Goal: Information Seeking & Learning: Check status

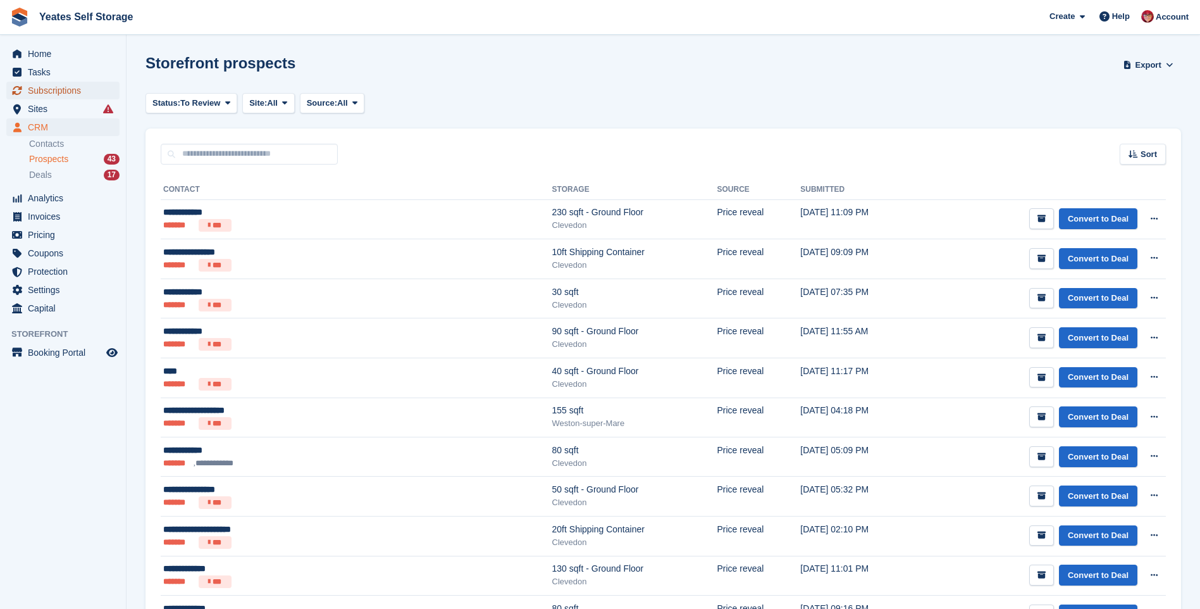
click at [35, 89] on span "Subscriptions" at bounding box center [66, 91] width 76 height 18
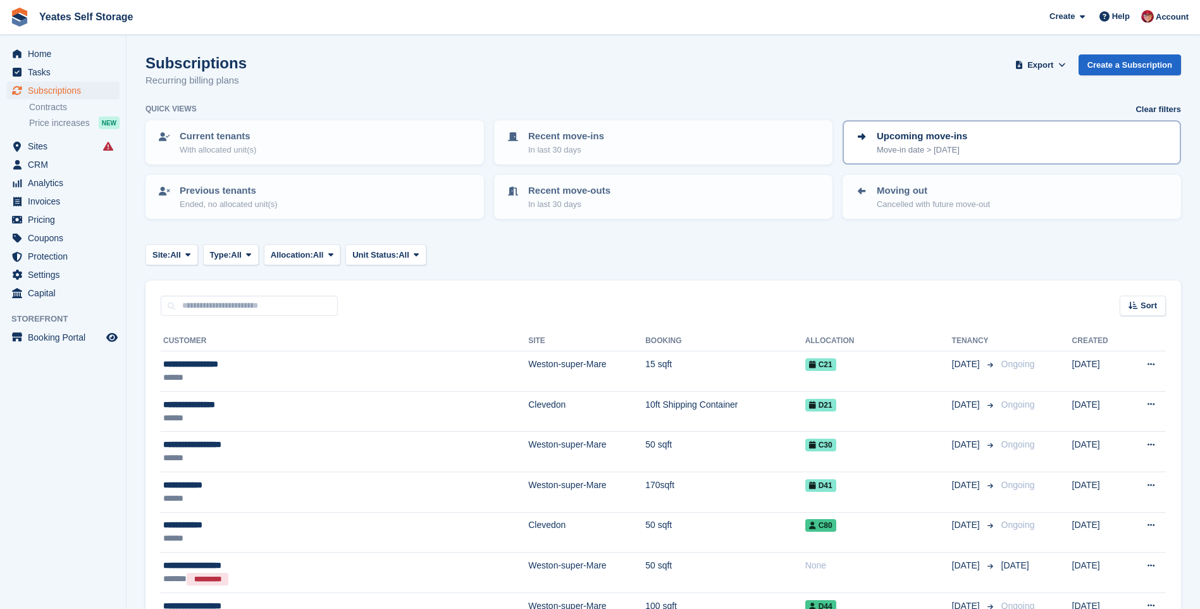
click at [884, 135] on p "Upcoming move-ins" at bounding box center [922, 136] width 90 height 15
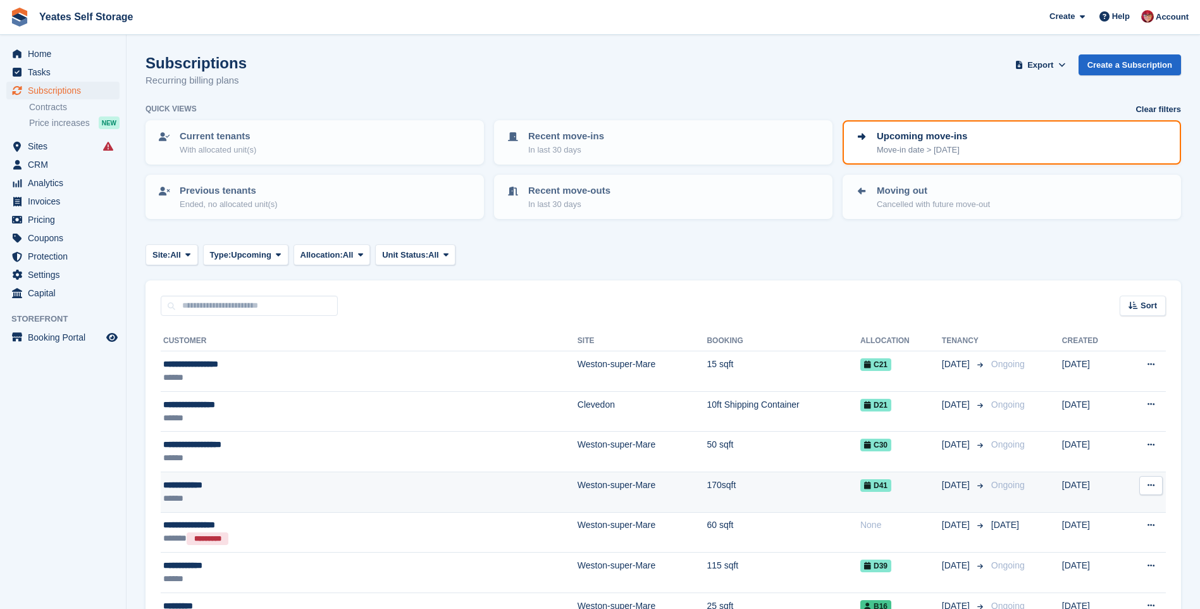
drag, startPoint x: 194, startPoint y: 479, endPoint x: 191, endPoint y: 485, distance: 7.1
click at [194, 481] on div "**********" at bounding box center [287, 484] width 249 height 13
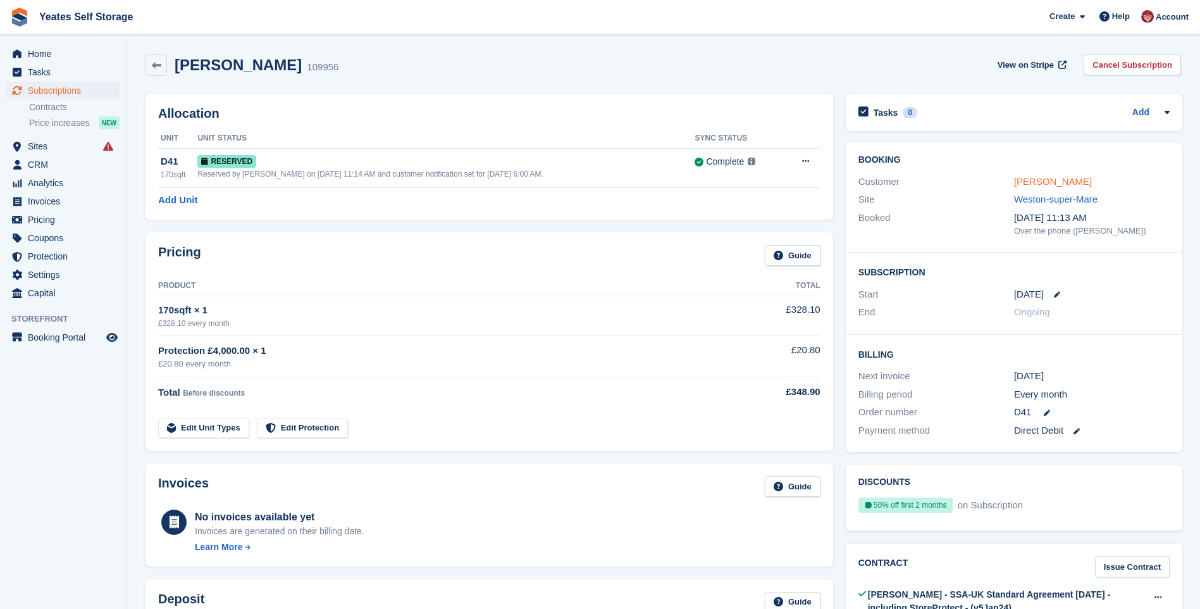
click at [1046, 178] on link "Rupert Penny" at bounding box center [1053, 181] width 78 height 11
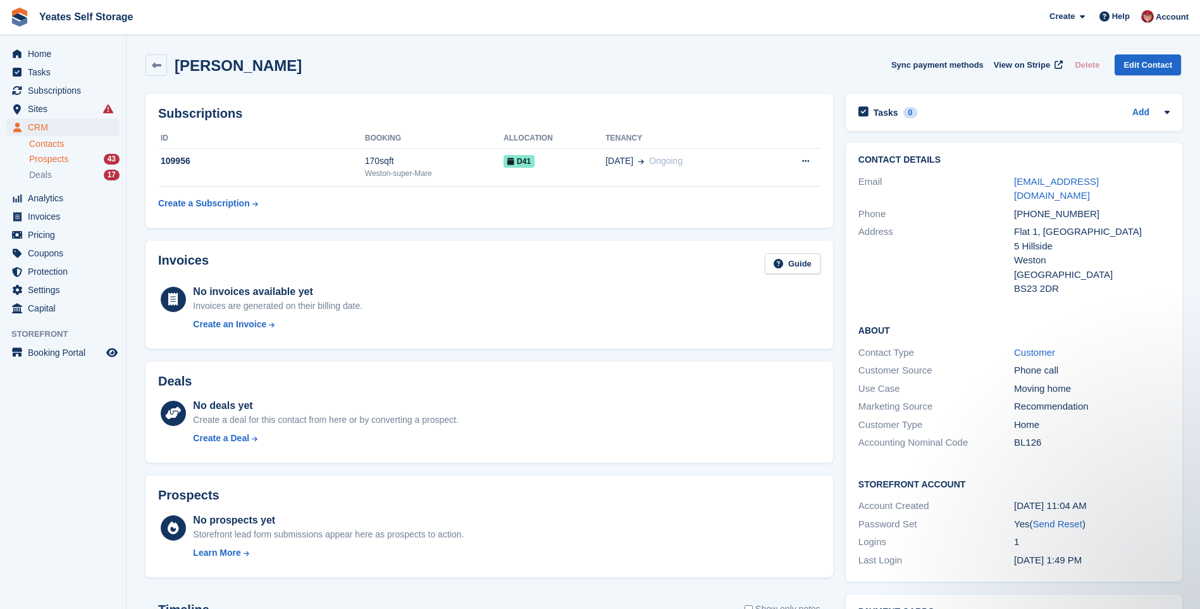
click at [48, 160] on span "Prospects" at bounding box center [48, 159] width 39 height 12
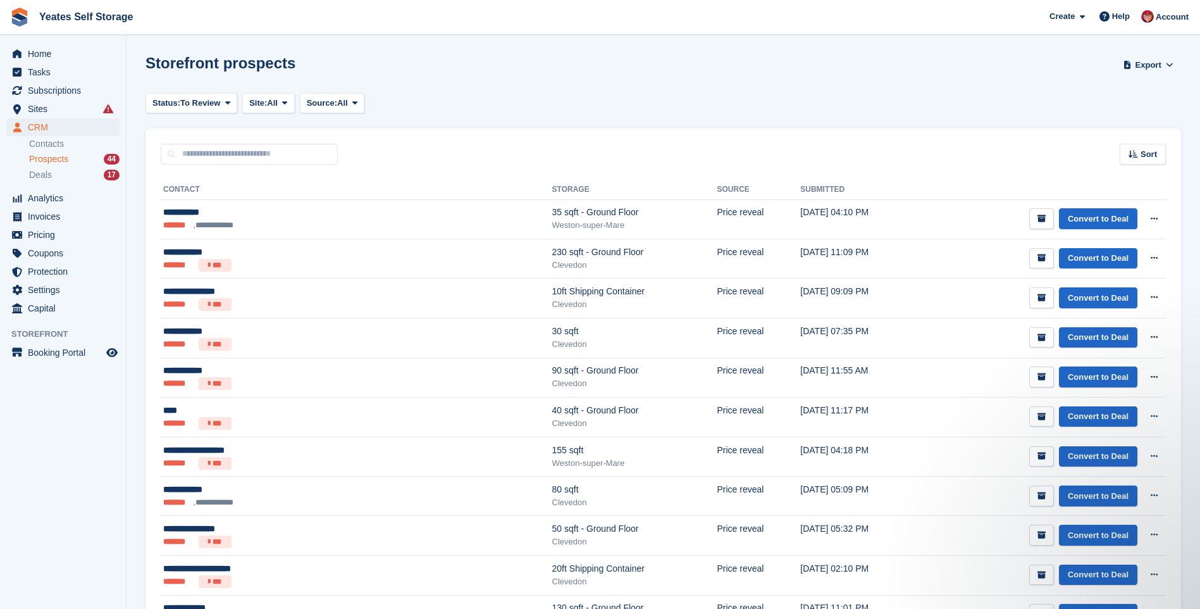
click at [37, 166] on li "Prospects 44" at bounding box center [77, 159] width 97 height 15
click at [37, 162] on span "Prospects" at bounding box center [48, 159] width 39 height 12
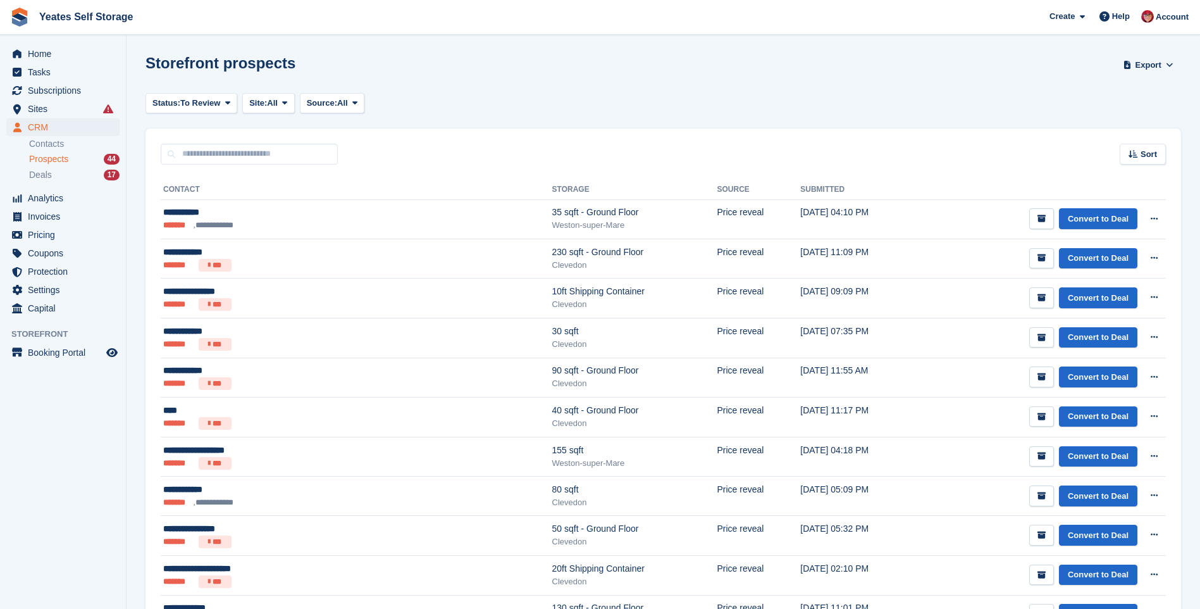
click at [38, 162] on span "Prospects" at bounding box center [48, 159] width 39 height 12
click at [40, 158] on span "Prospects" at bounding box center [48, 159] width 39 height 12
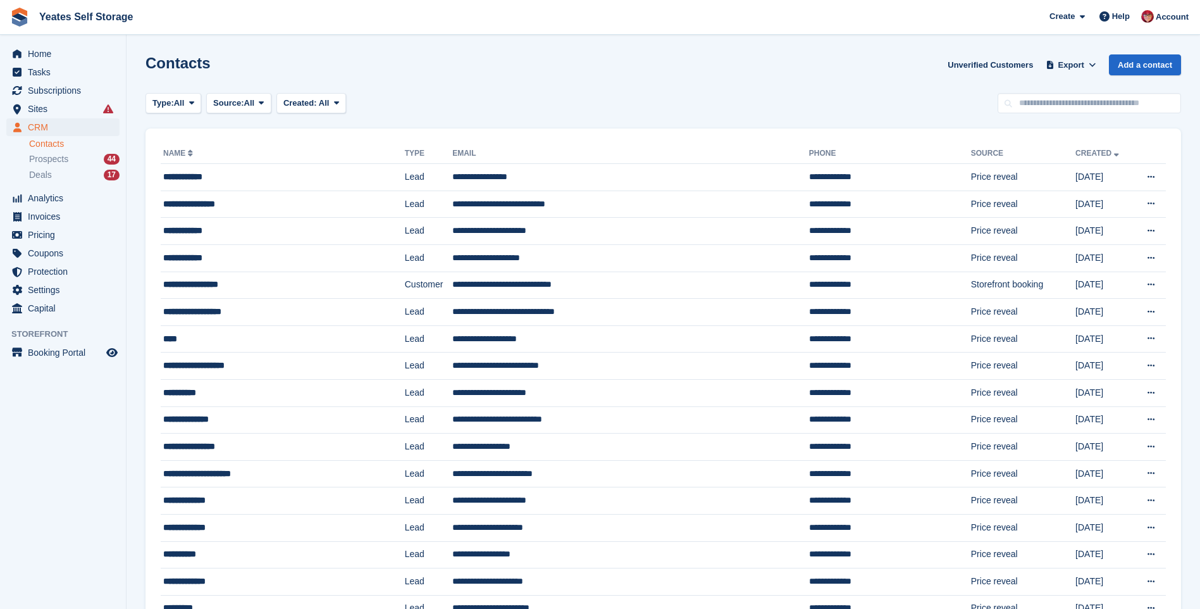
click at [49, 161] on span "Prospects" at bounding box center [48, 159] width 39 height 12
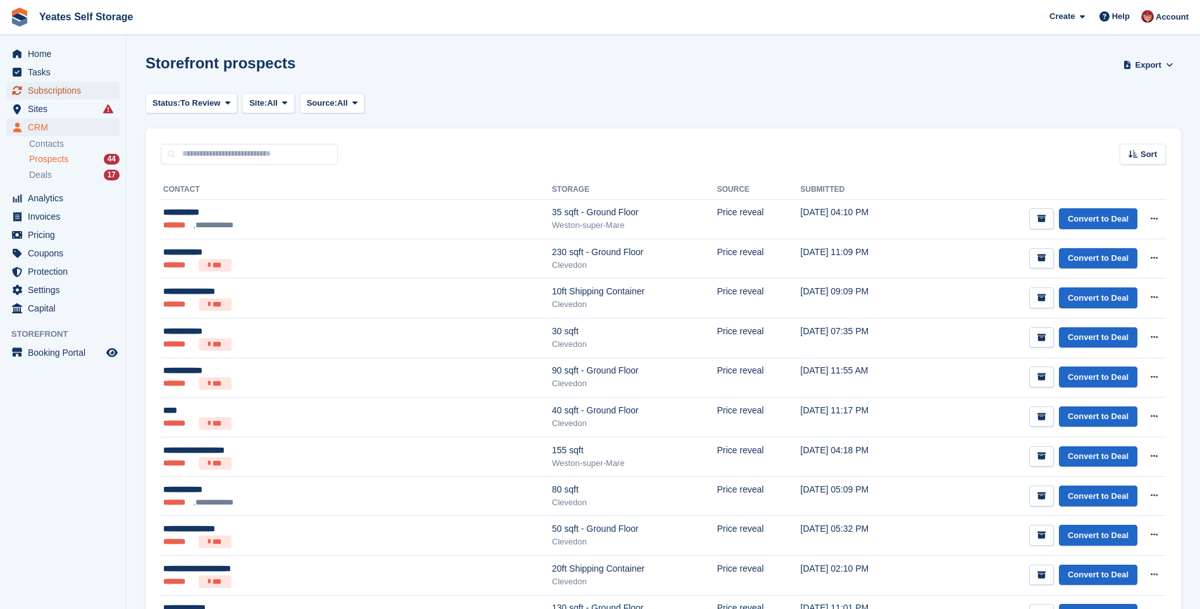
click at [65, 90] on span "Subscriptions" at bounding box center [66, 91] width 76 height 18
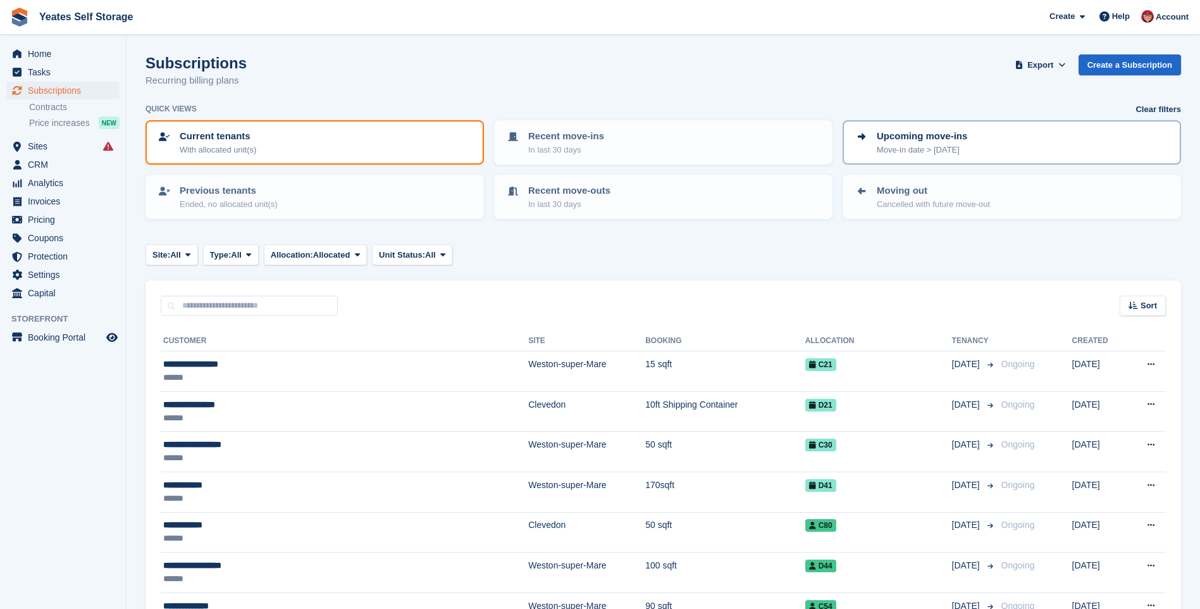
click at [880, 146] on p "Move-in date > today" at bounding box center [922, 150] width 90 height 13
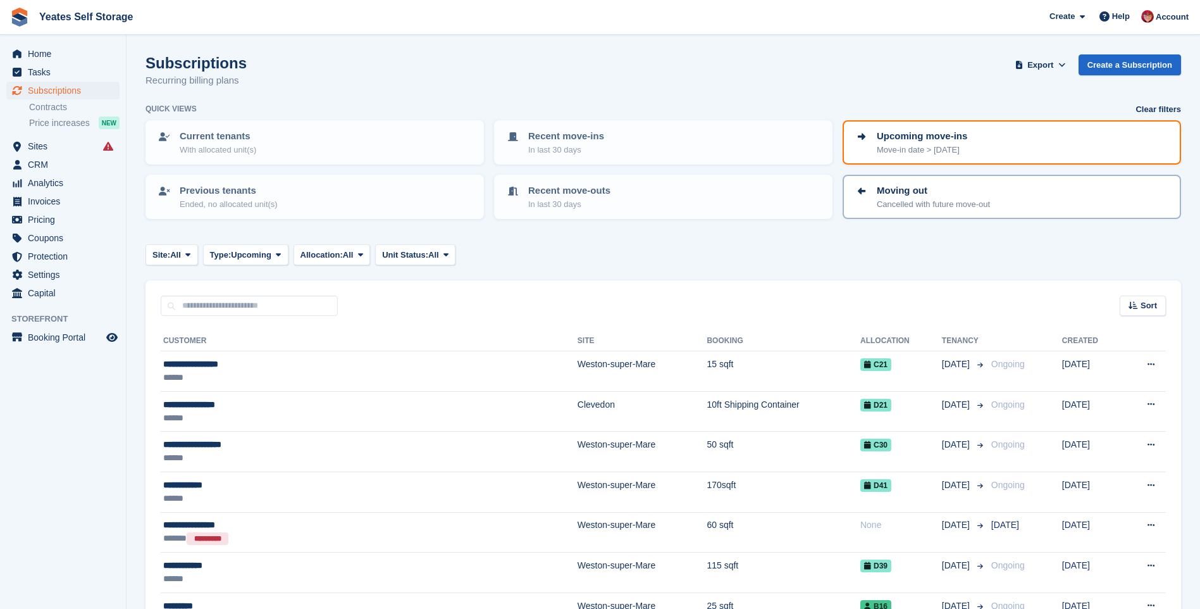
click at [891, 195] on p "Moving out" at bounding box center [933, 190] width 113 height 15
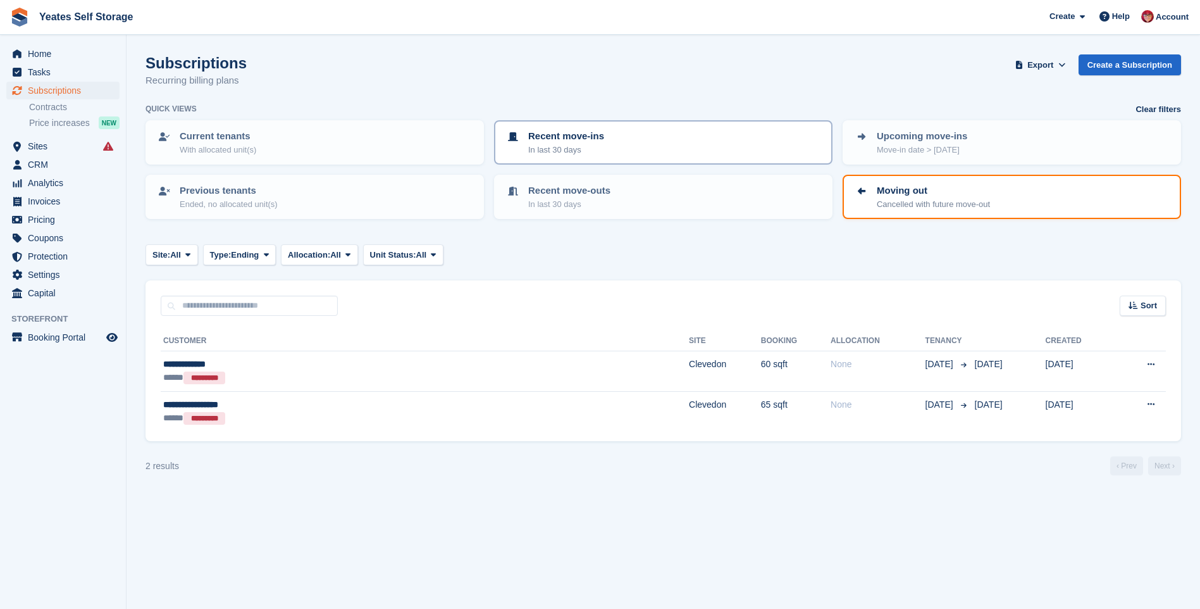
click at [540, 142] on p "Recent move-ins" at bounding box center [566, 136] width 76 height 15
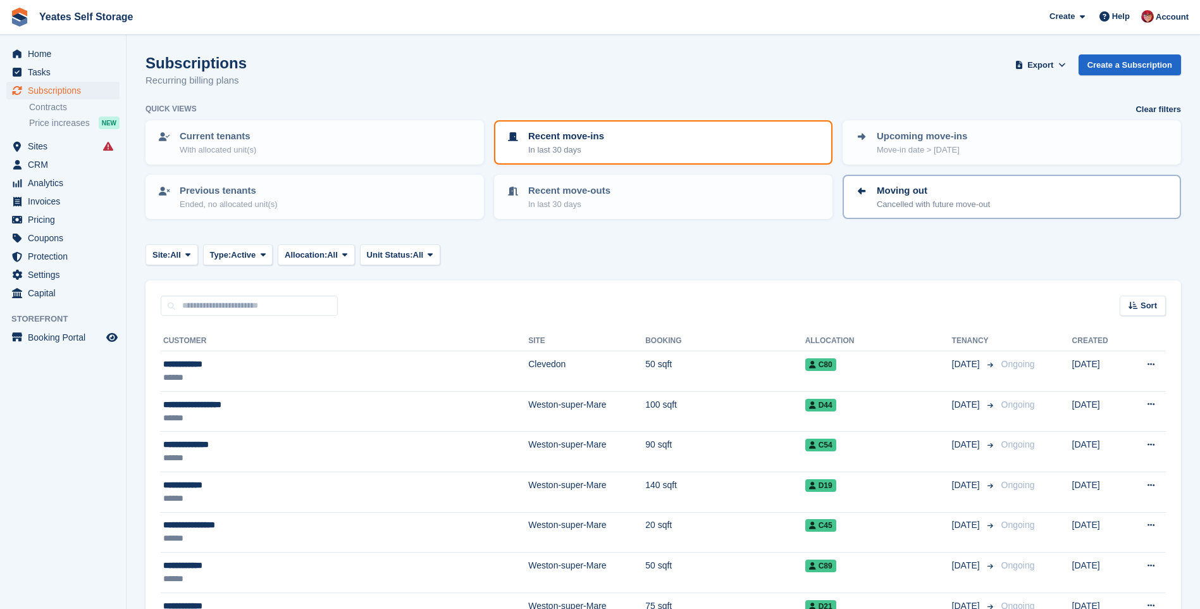
click at [911, 197] on p "Moving out" at bounding box center [933, 190] width 113 height 15
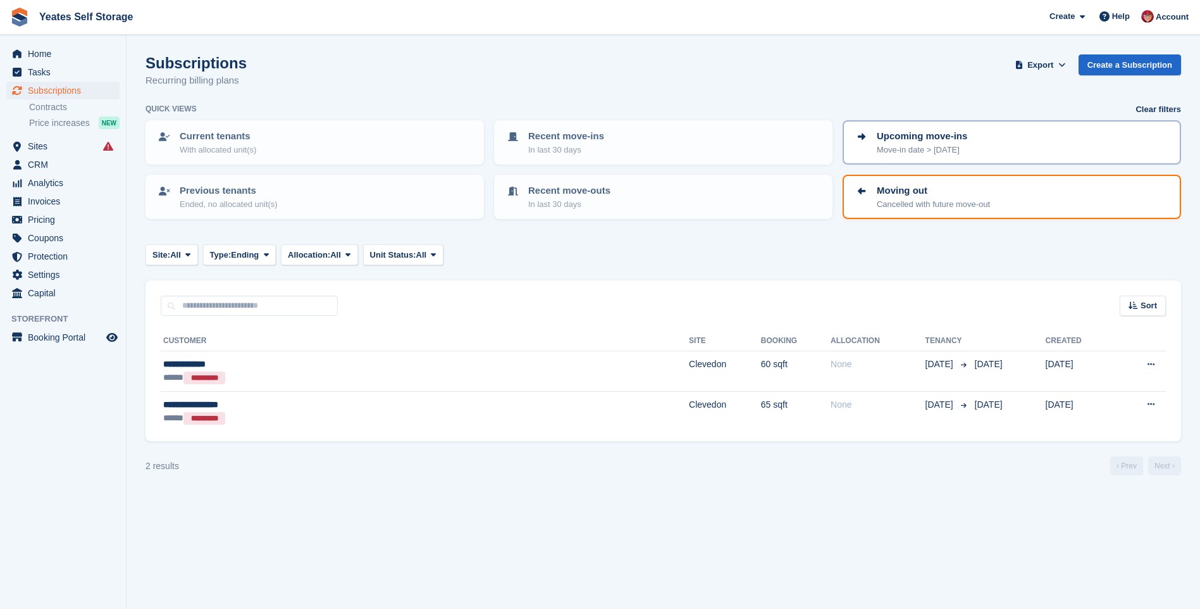
click at [869, 151] on div "Upcoming move-ins Move-in date > today" at bounding box center [1012, 142] width 316 height 27
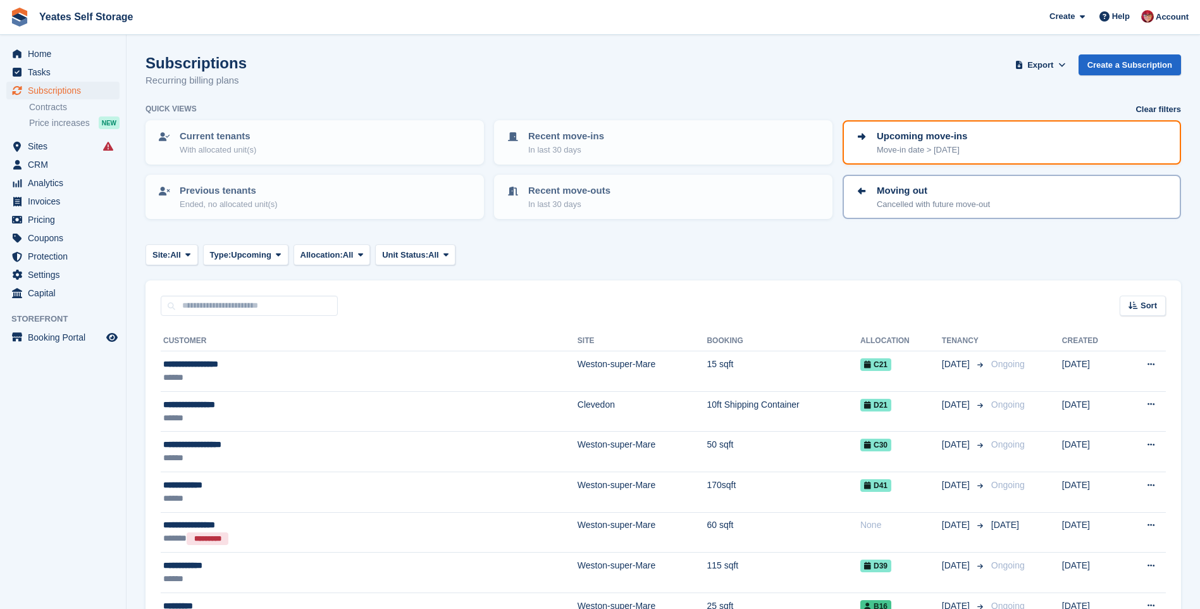
click at [866, 204] on div "Moving out Cancelled with future move-out" at bounding box center [1012, 196] width 316 height 27
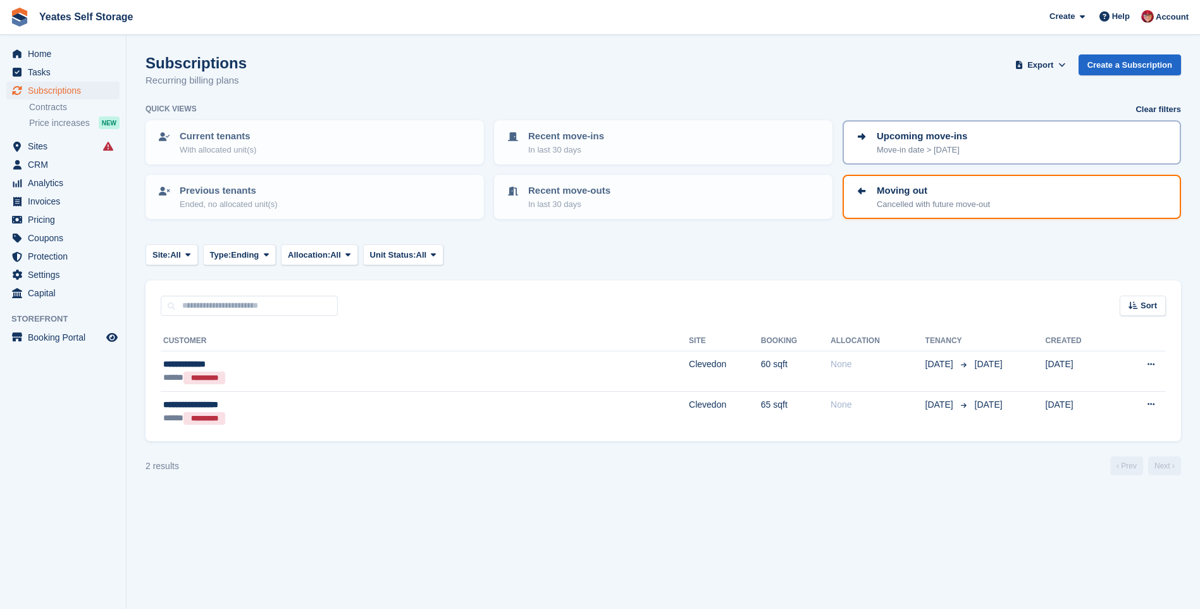
click at [925, 145] on p "Move-in date > today" at bounding box center [922, 150] width 90 height 13
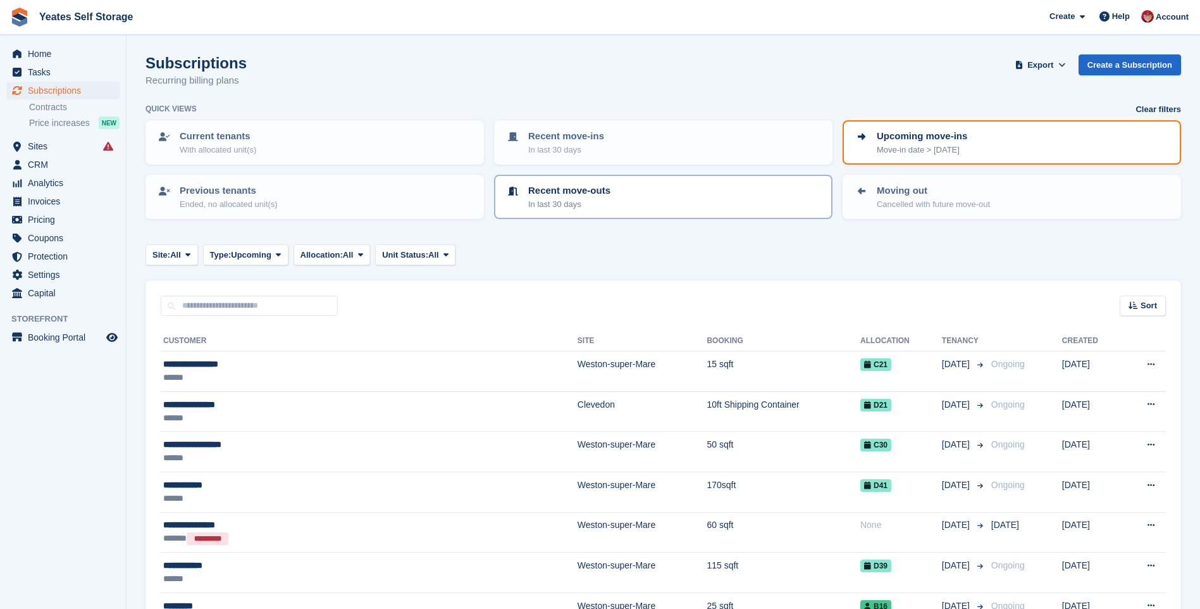
click at [576, 194] on p "Recent move-outs" at bounding box center [569, 190] width 82 height 15
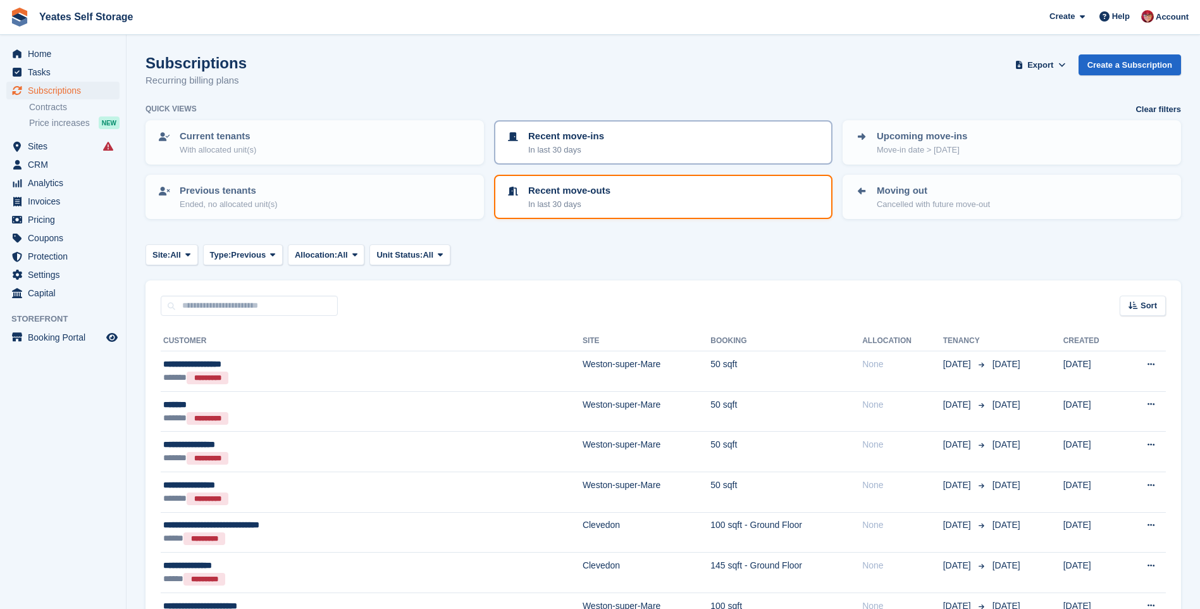
click at [566, 144] on p "In last 30 days" at bounding box center [566, 150] width 76 height 13
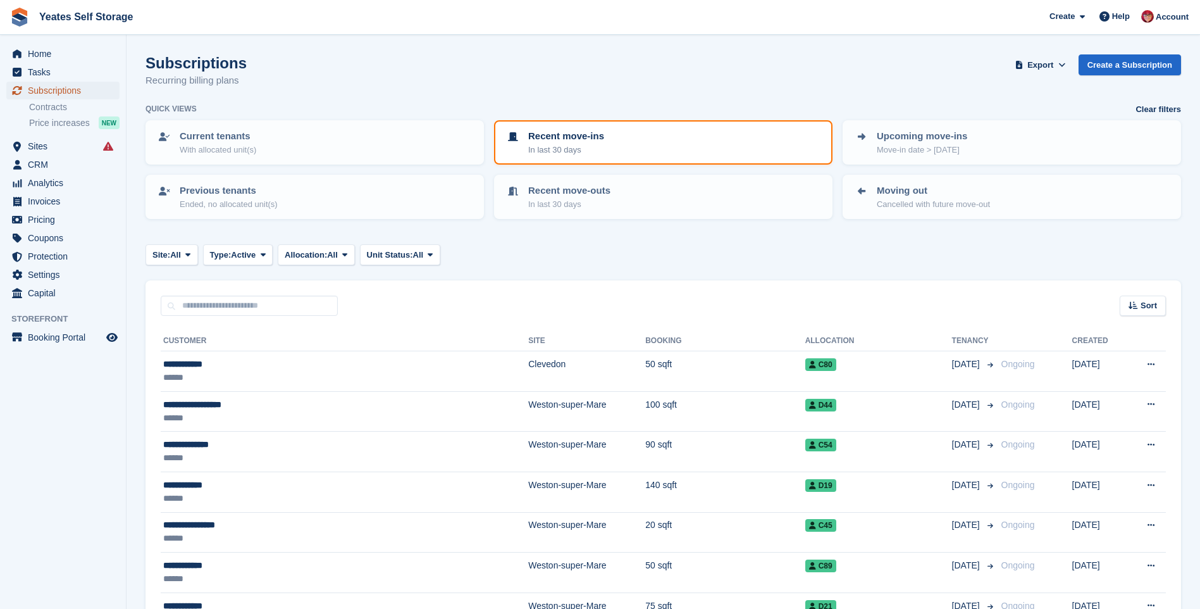
click at [58, 85] on span "Subscriptions" at bounding box center [66, 91] width 76 height 18
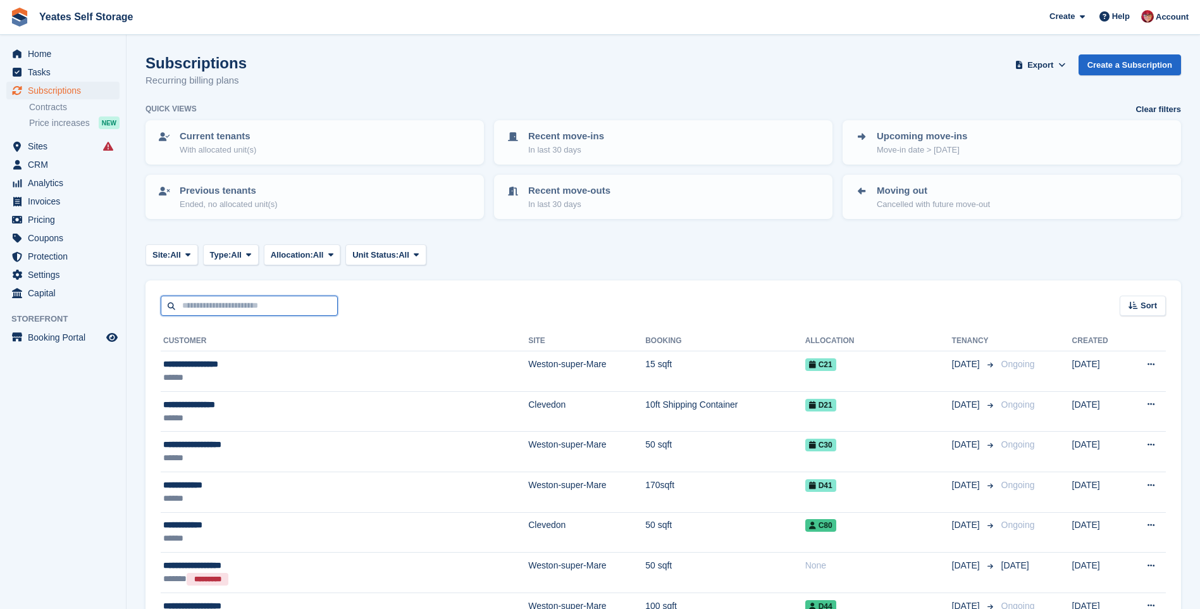
click at [190, 313] on input "text" at bounding box center [249, 305] width 177 height 21
type input "*****"
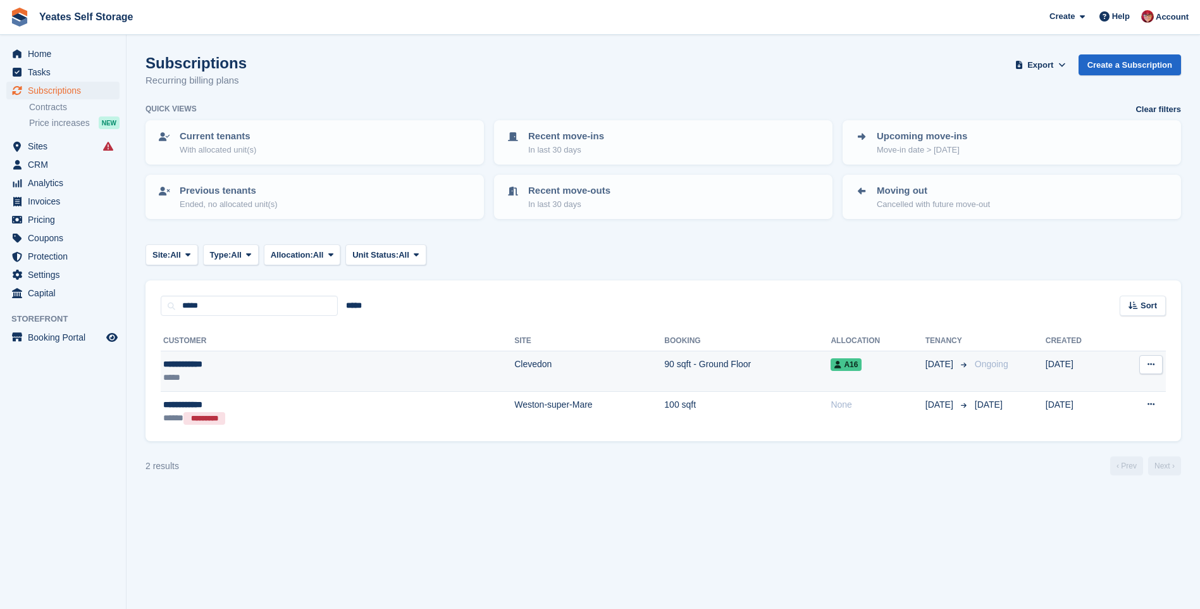
click at [664, 368] on td "90 sqft - Ground Floor" at bounding box center [747, 371] width 166 height 40
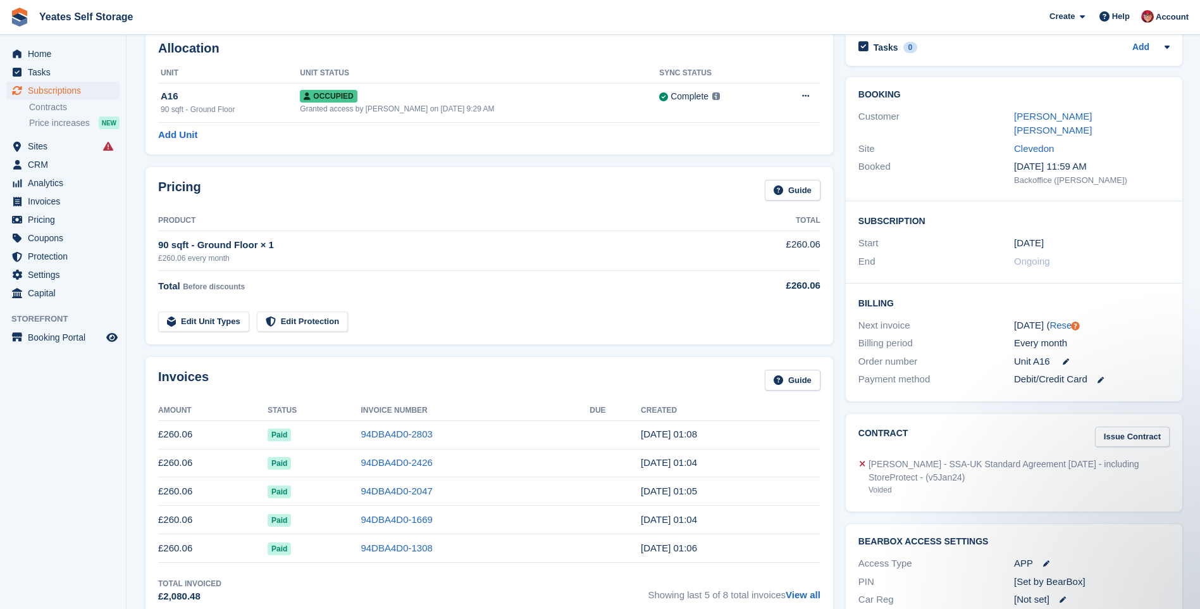
scroll to position [2, 0]
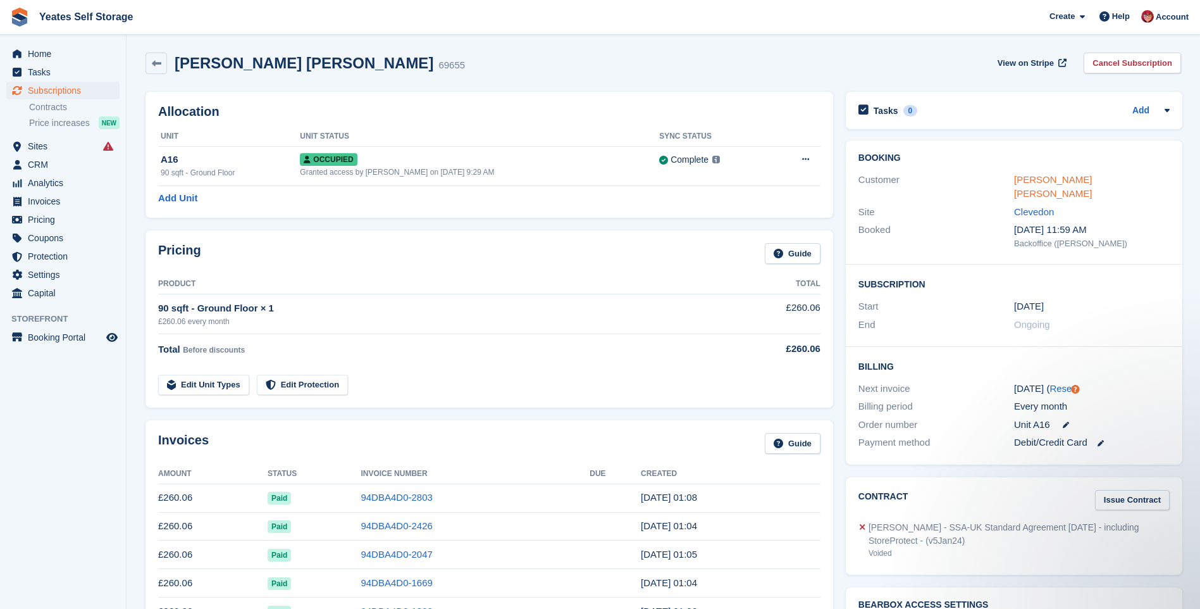
click at [1049, 180] on link "[PERSON_NAME] [PERSON_NAME]" at bounding box center [1053, 186] width 78 height 25
